Goal: Find specific page/section: Find specific page/section

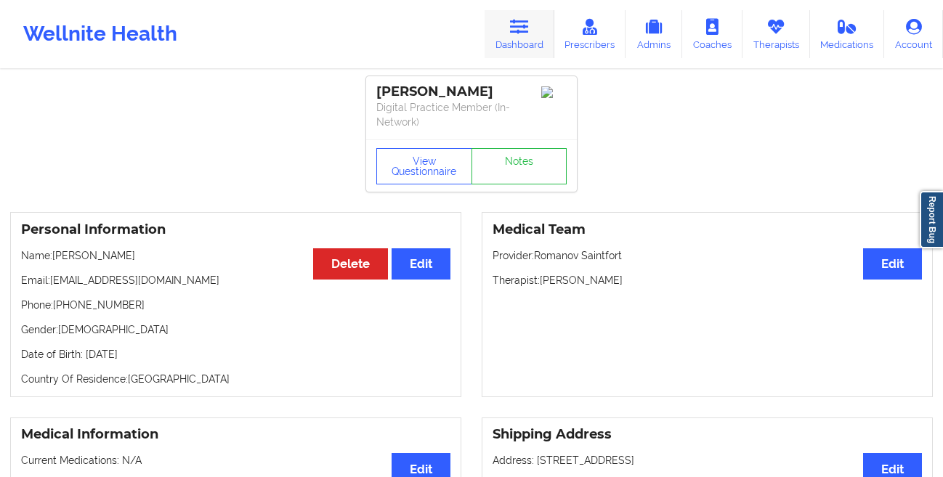
click at [519, 25] on icon at bounding box center [519, 27] width 19 height 16
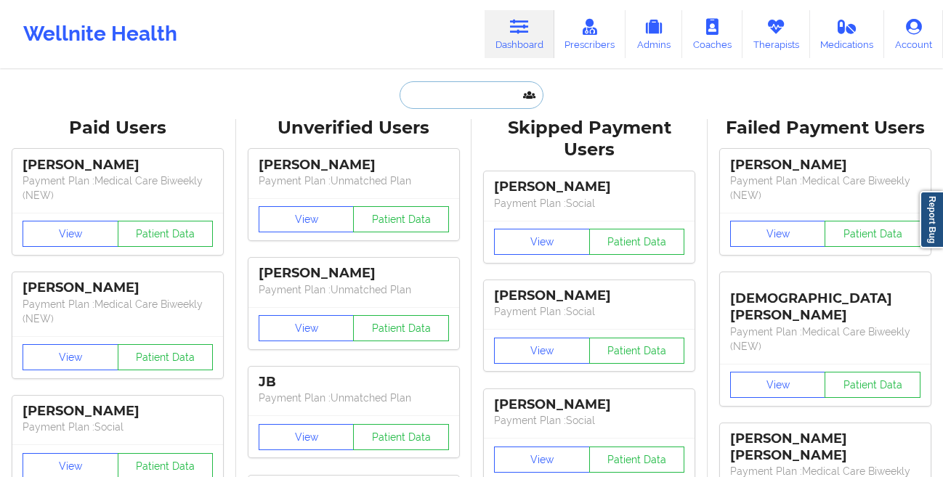
click at [440, 81] on input "text" at bounding box center [472, 95] width 144 height 28
paste input "[PERSON_NAME]"
type input "[PERSON_NAME]"
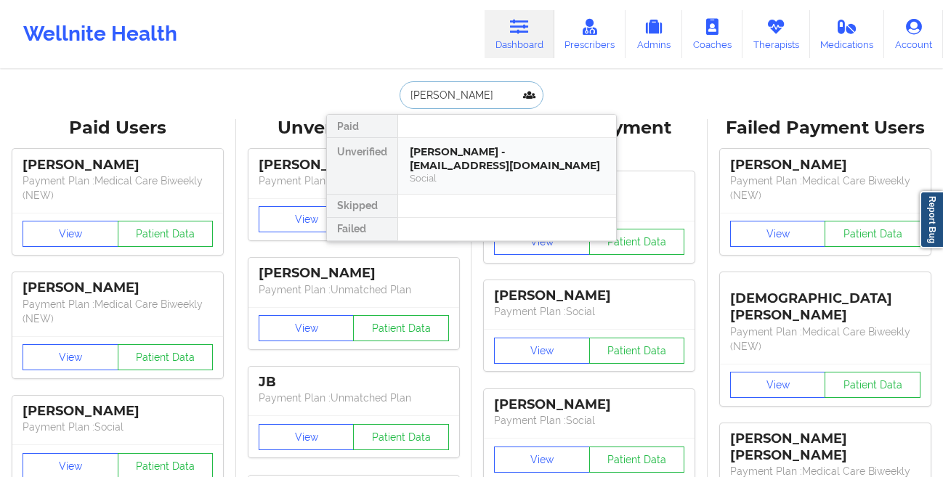
click at [411, 166] on div "[PERSON_NAME] - [EMAIL_ADDRESS][DOMAIN_NAME]" at bounding box center [507, 158] width 195 height 27
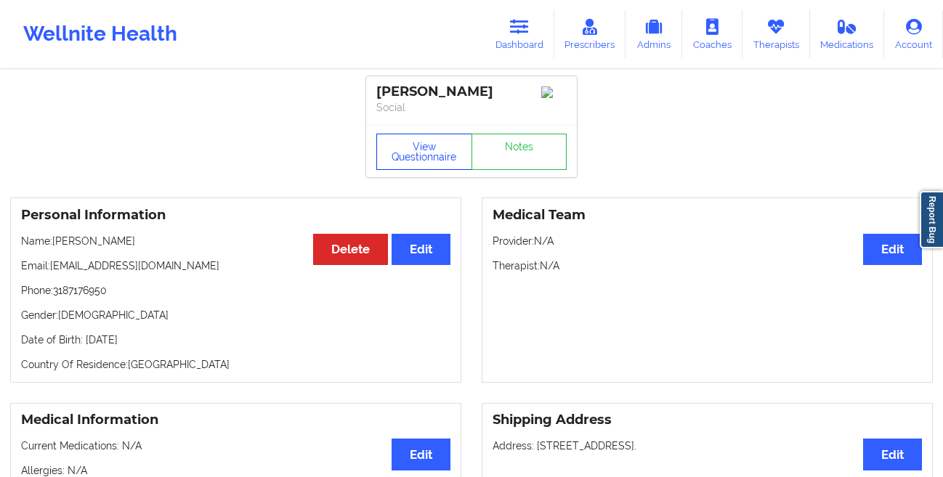
click at [402, 158] on button "View Questionnaire" at bounding box center [424, 152] width 96 height 36
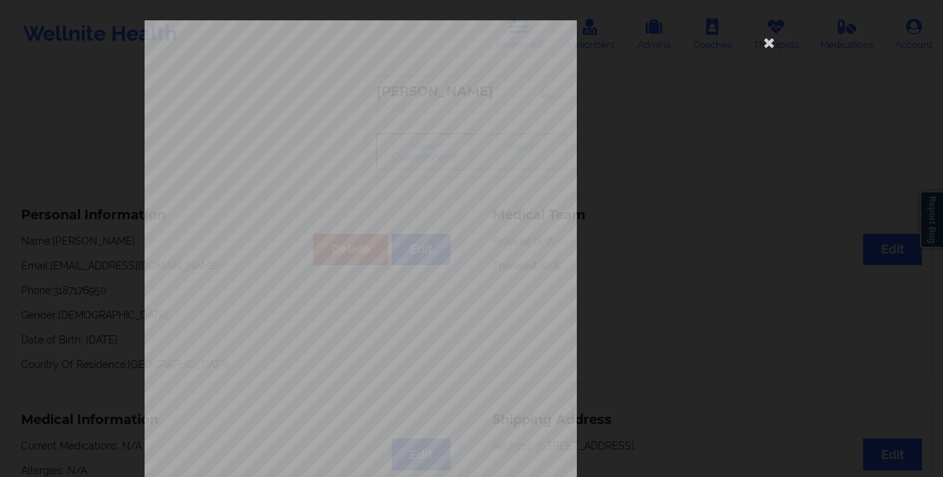
scroll to position [216, 0]
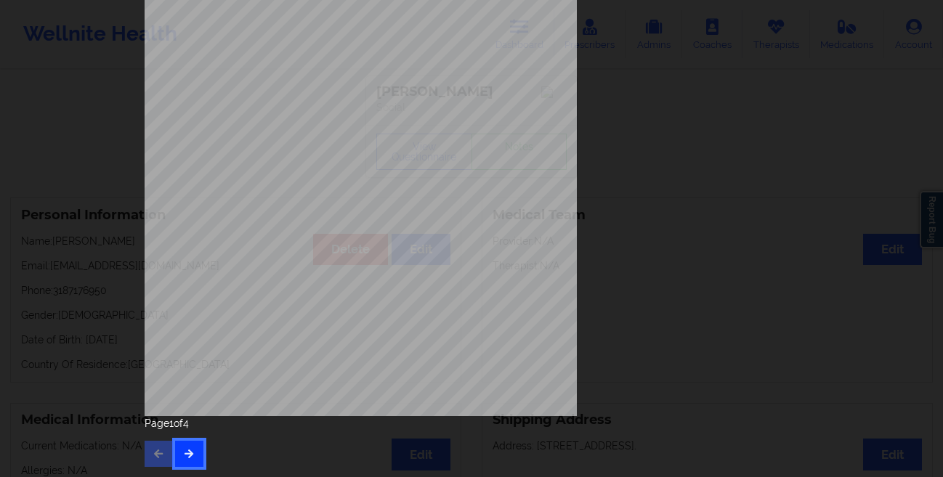
click at [180, 443] on button "button" at bounding box center [189, 454] width 28 height 26
click at [181, 440] on div "Page 2 of 4" at bounding box center [472, 441] width 654 height 51
click at [186, 453] on icon "button" at bounding box center [189, 453] width 12 height 9
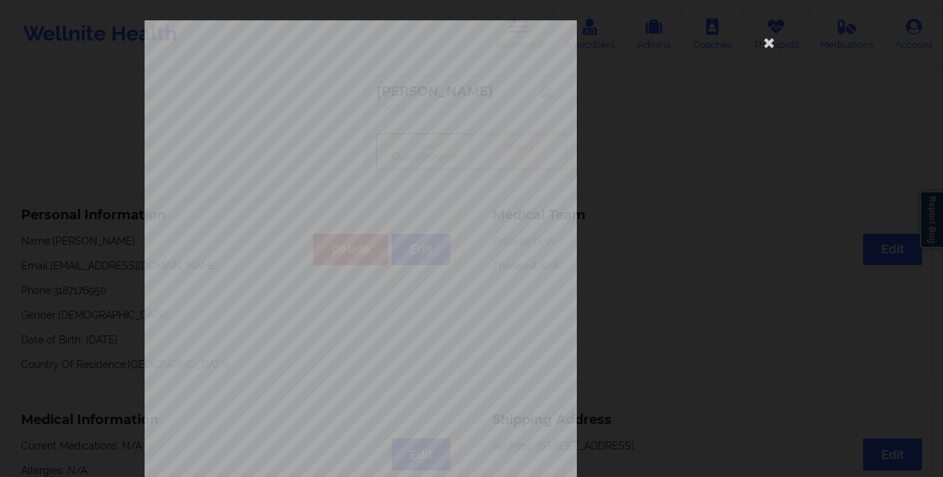
click at [52, 185] on div "commercial Insurance Member ID for patient 984973994 Insurance company name det…" at bounding box center [471, 238] width 943 height 477
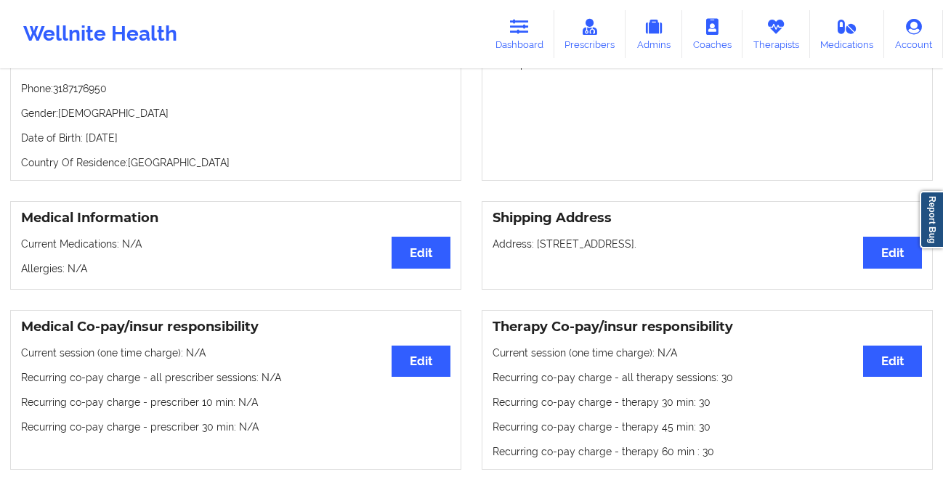
scroll to position [197, 0]
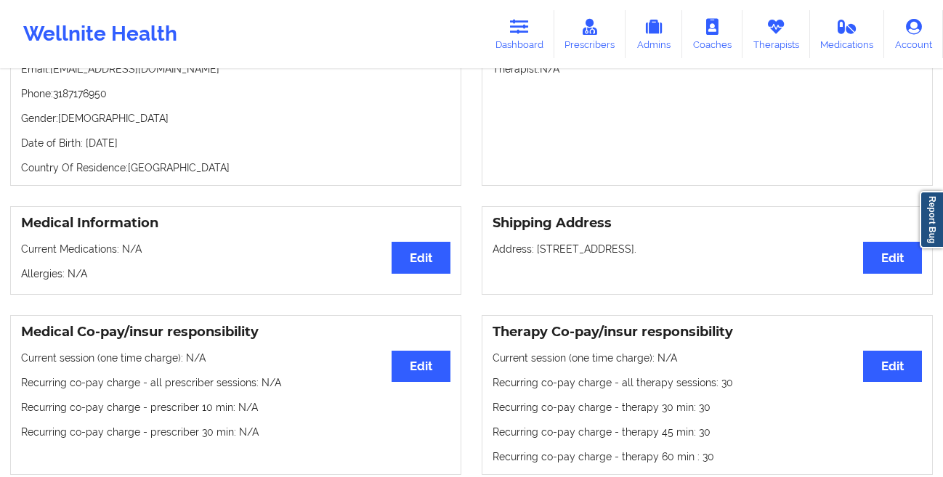
drag, startPoint x: 187, startPoint y: 146, endPoint x: 85, endPoint y: 149, distance: 102.5
click at [85, 149] on p "Date of Birth: [DEMOGRAPHIC_DATA]" at bounding box center [235, 143] width 429 height 15
copy p "[DATE]"
